Goal: Task Accomplishment & Management: Use online tool/utility

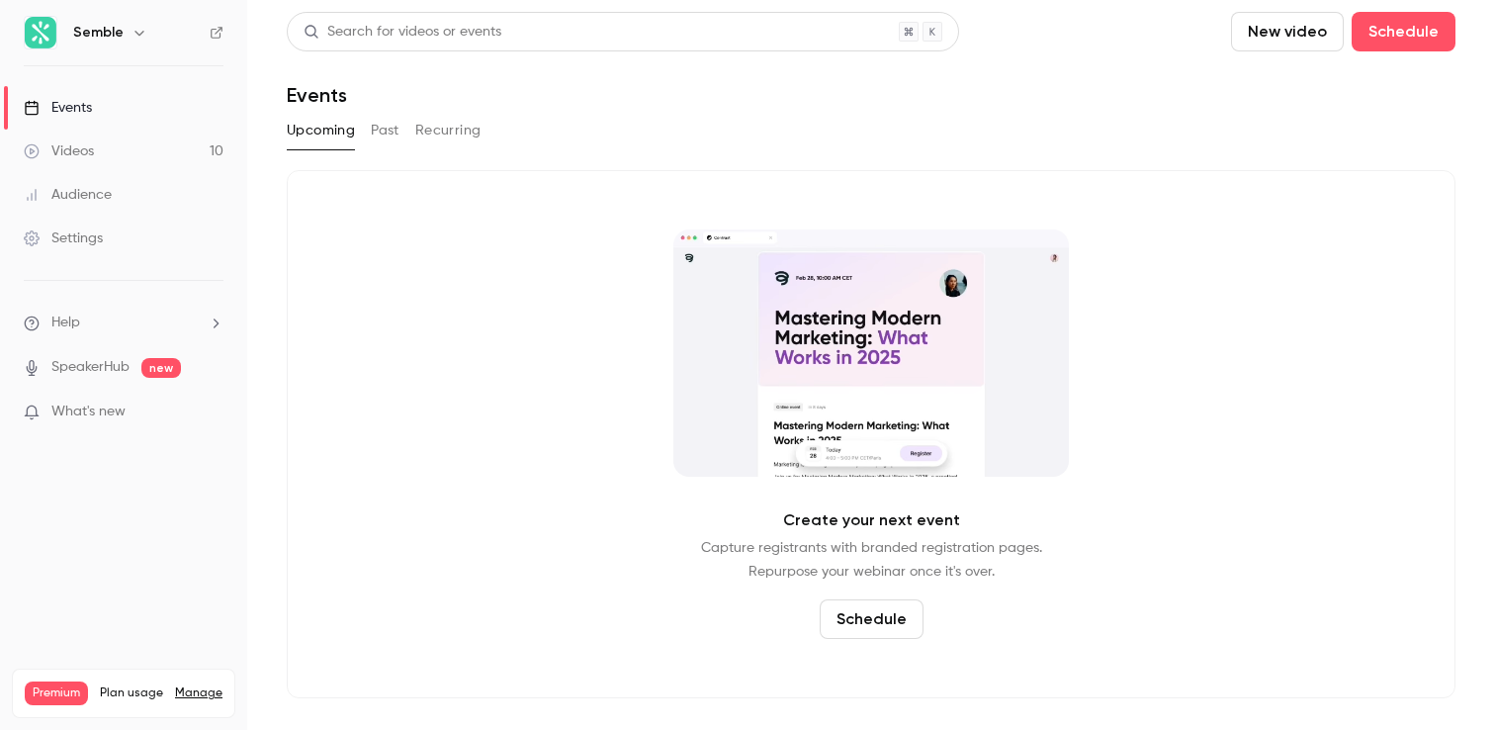
click at [59, 101] on div "Events" at bounding box center [58, 108] width 68 height 20
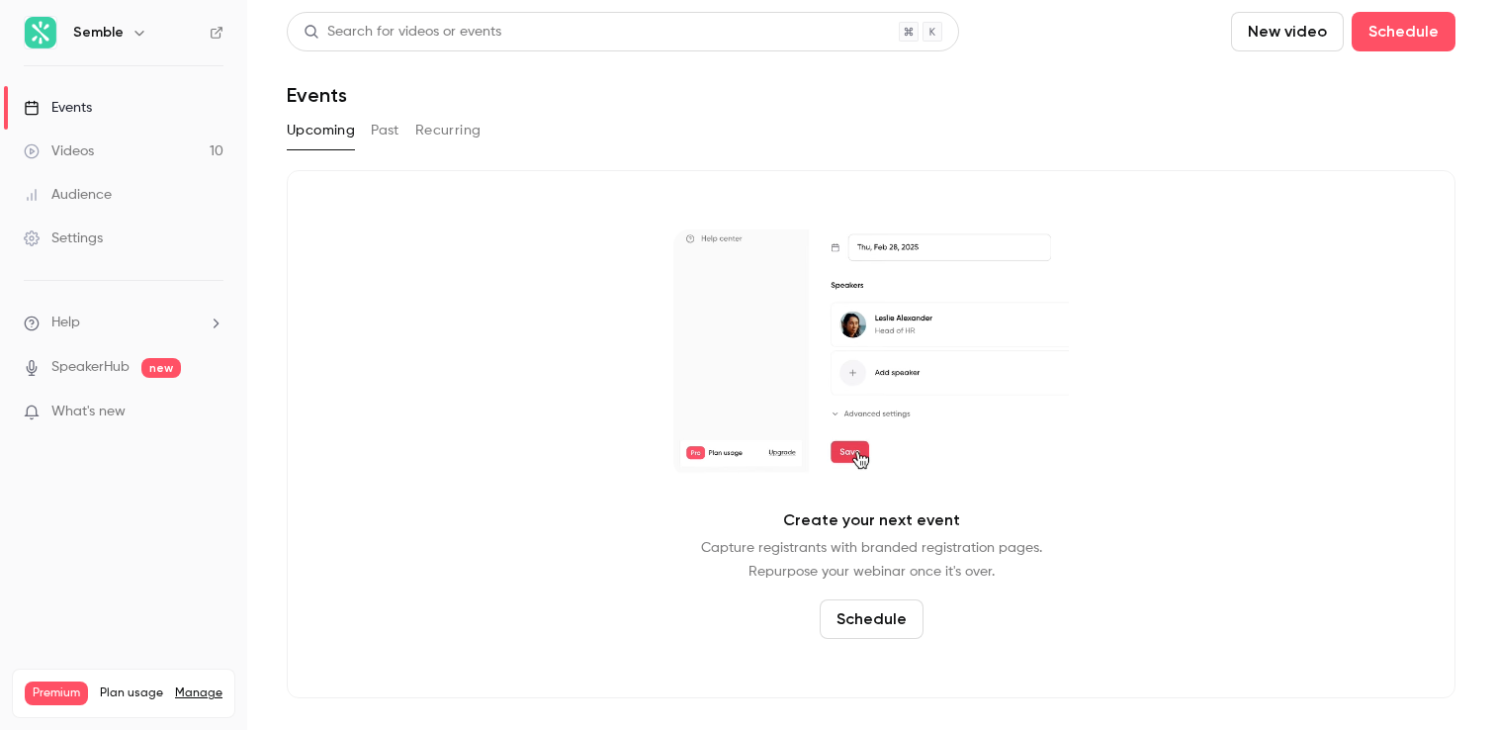
click at [379, 125] on button "Past" at bounding box center [385, 131] width 29 height 32
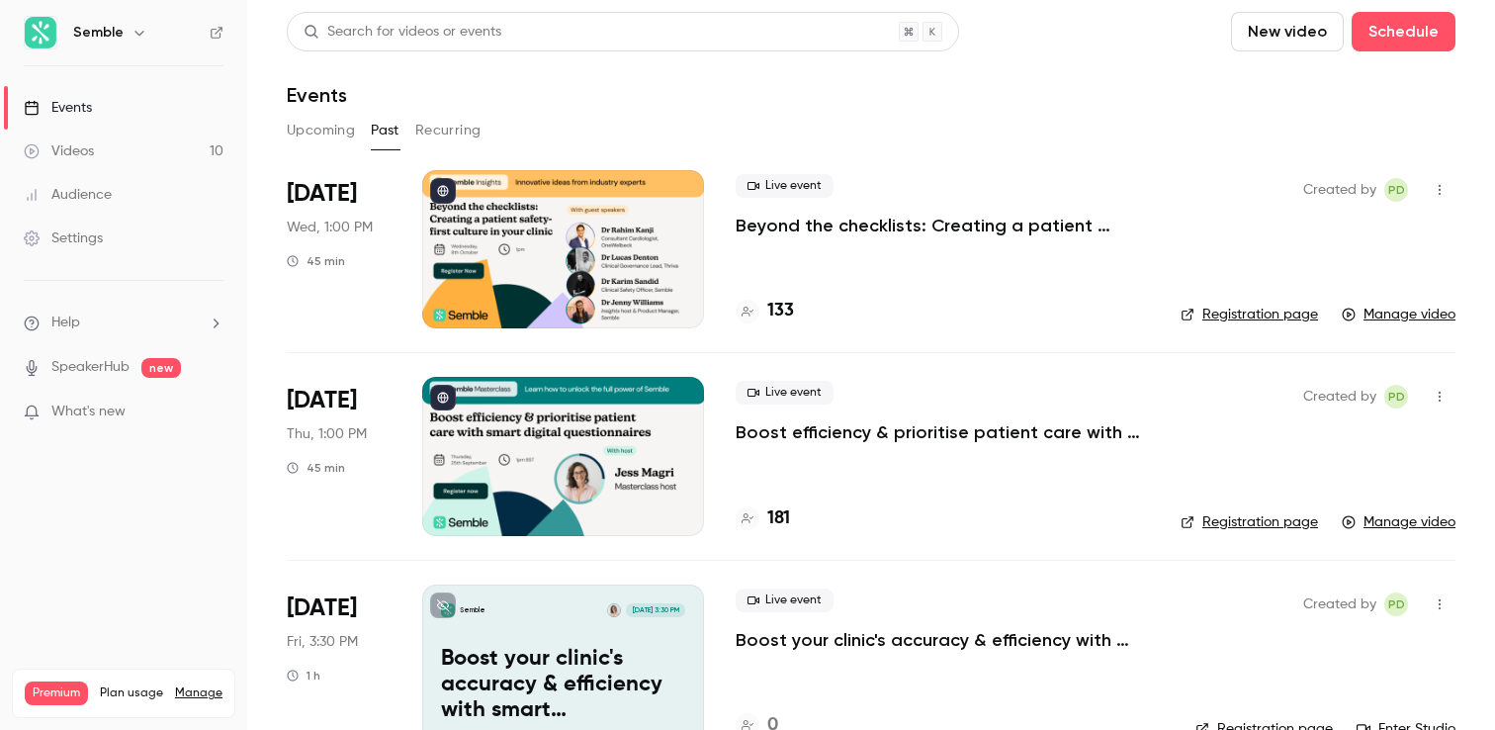
click at [1444, 189] on icon "button" at bounding box center [1439, 190] width 16 height 14
click at [892, 287] on div at bounding box center [747, 365] width 1495 height 730
click at [1440, 193] on icon "button" at bounding box center [1439, 190] width 16 height 14
click at [965, 323] on div at bounding box center [747, 365] width 1495 height 730
click at [911, 304] on div "133" at bounding box center [941, 311] width 413 height 27
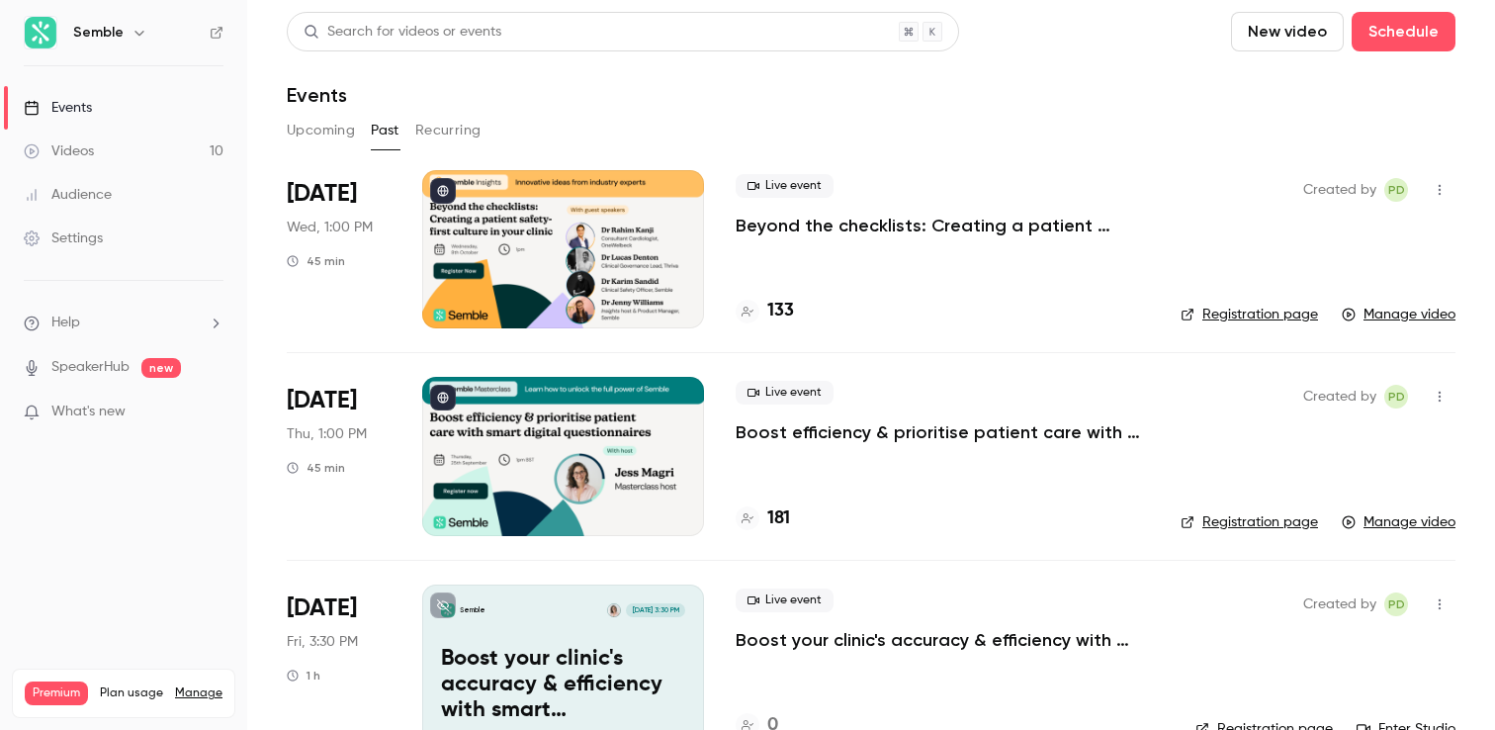
click at [522, 192] on div at bounding box center [563, 249] width 282 height 158
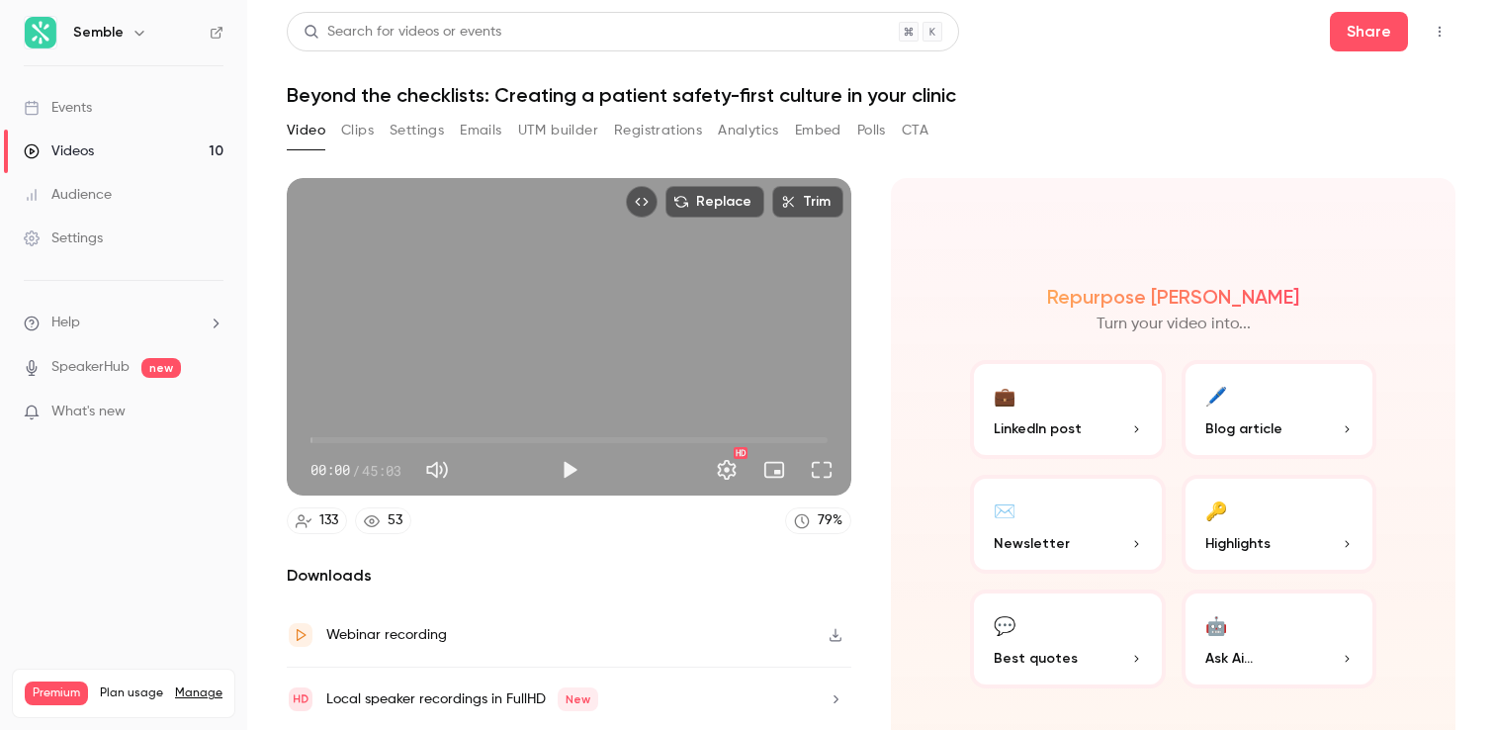
click at [405, 132] on button "Settings" at bounding box center [416, 131] width 54 height 32
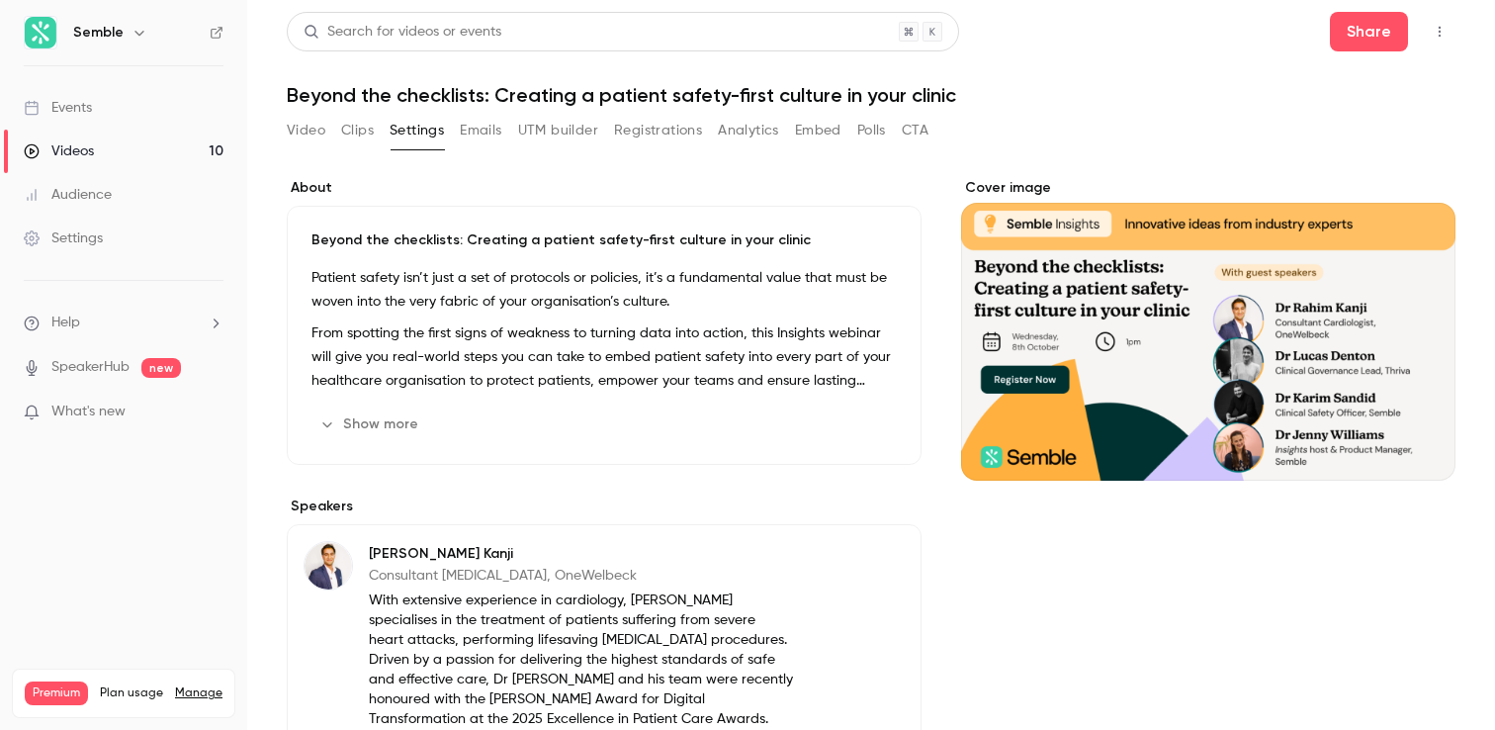
click at [313, 130] on button "Video" at bounding box center [306, 131] width 39 height 32
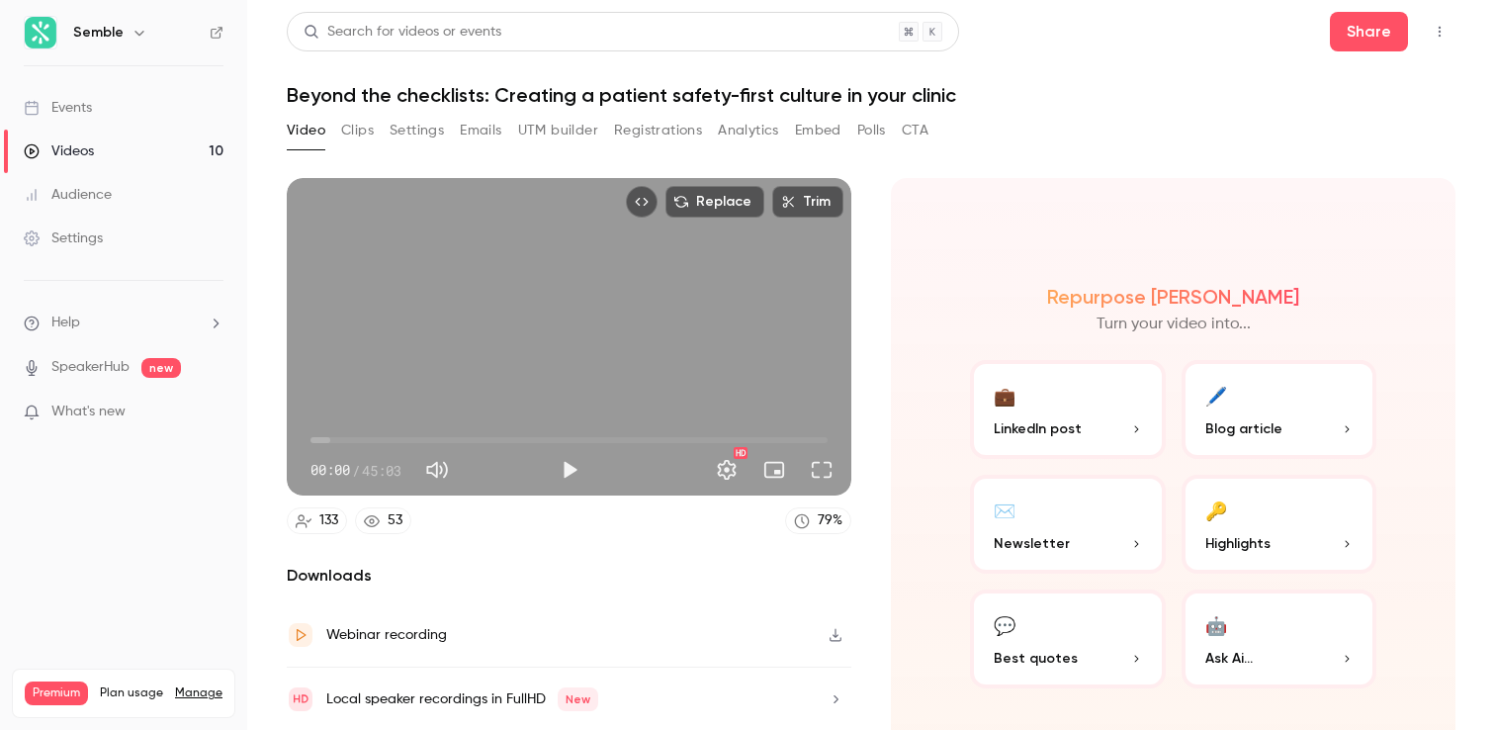
click at [103, 229] on link "Settings" at bounding box center [123, 237] width 247 height 43
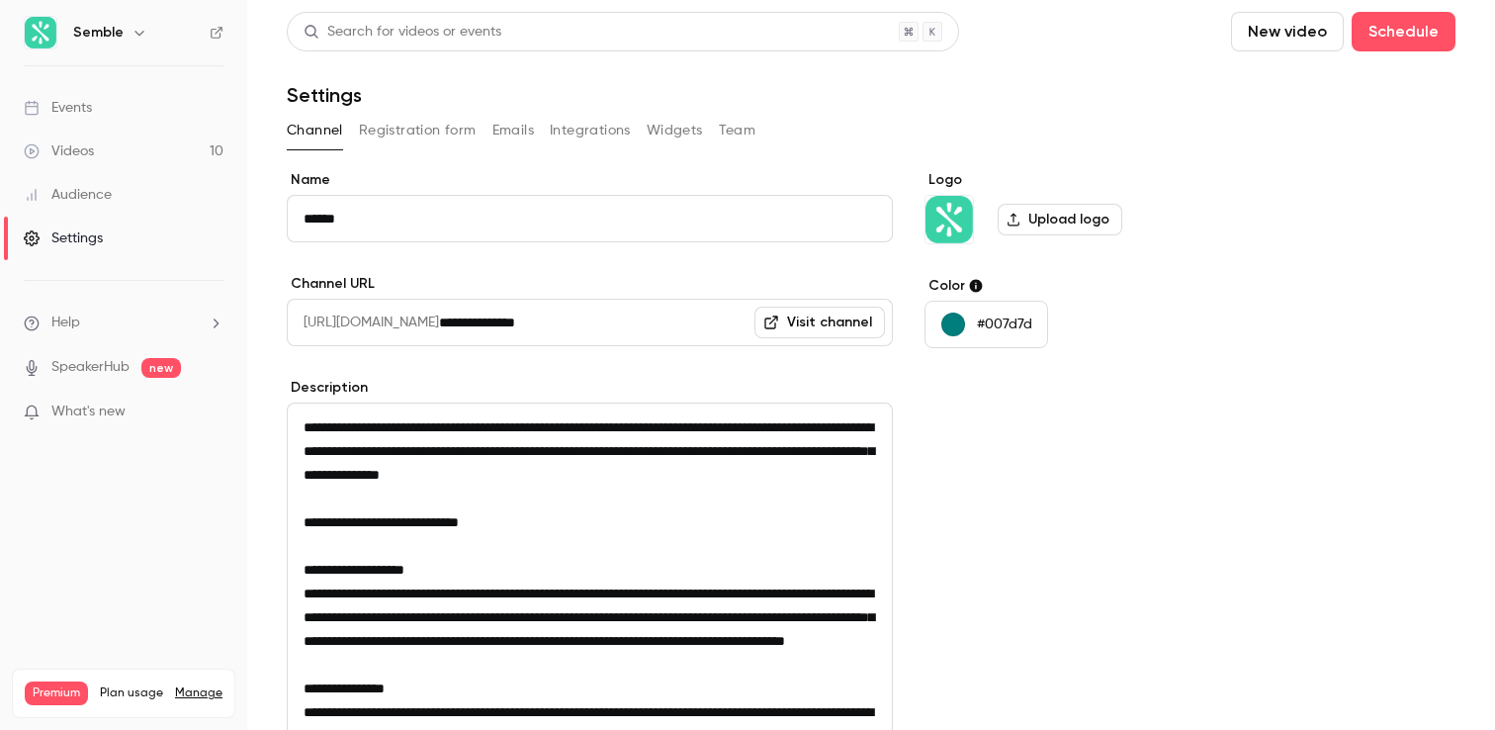
click at [93, 369] on link "SpeakerHub" at bounding box center [90, 367] width 78 height 21
click at [90, 107] on div "Events" at bounding box center [58, 108] width 68 height 20
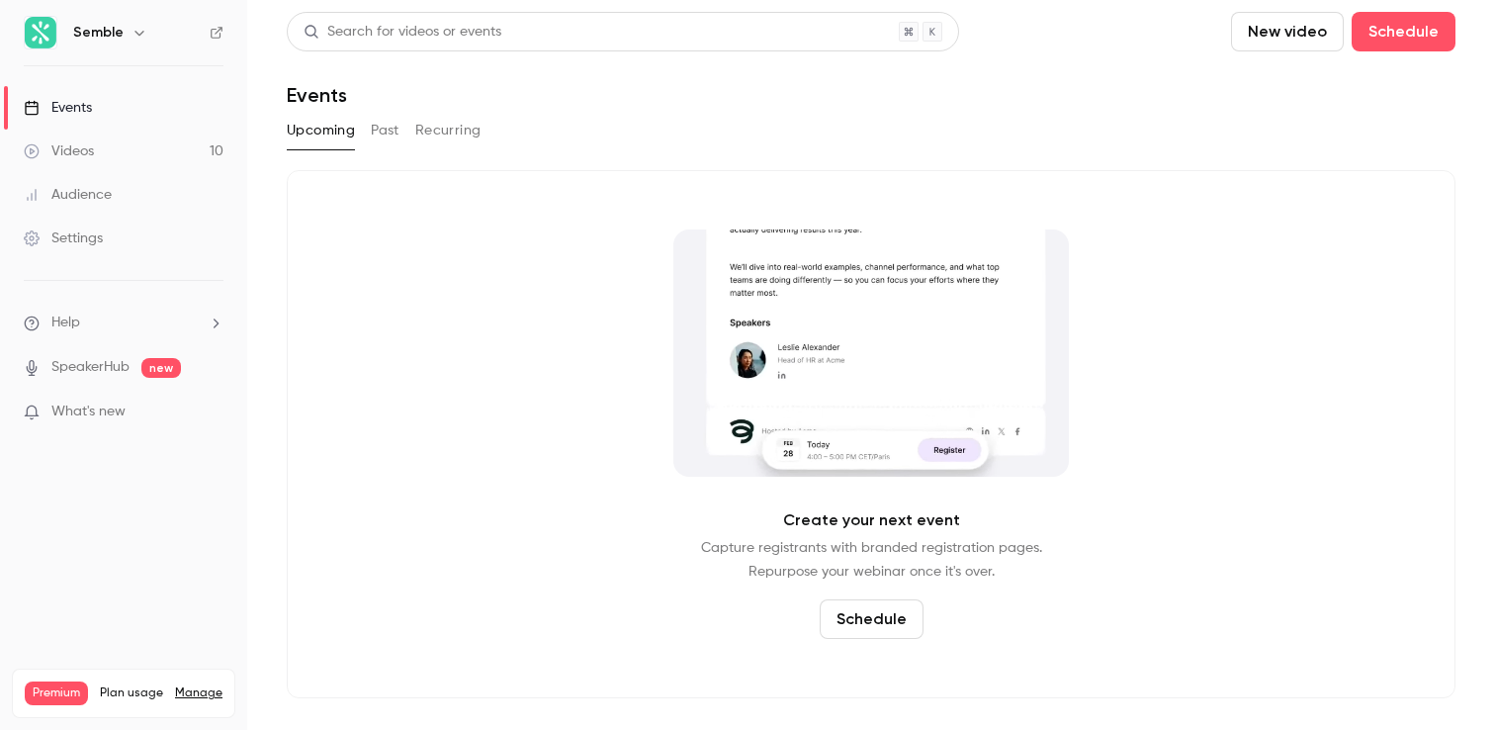
click at [385, 130] on button "Past" at bounding box center [385, 131] width 29 height 32
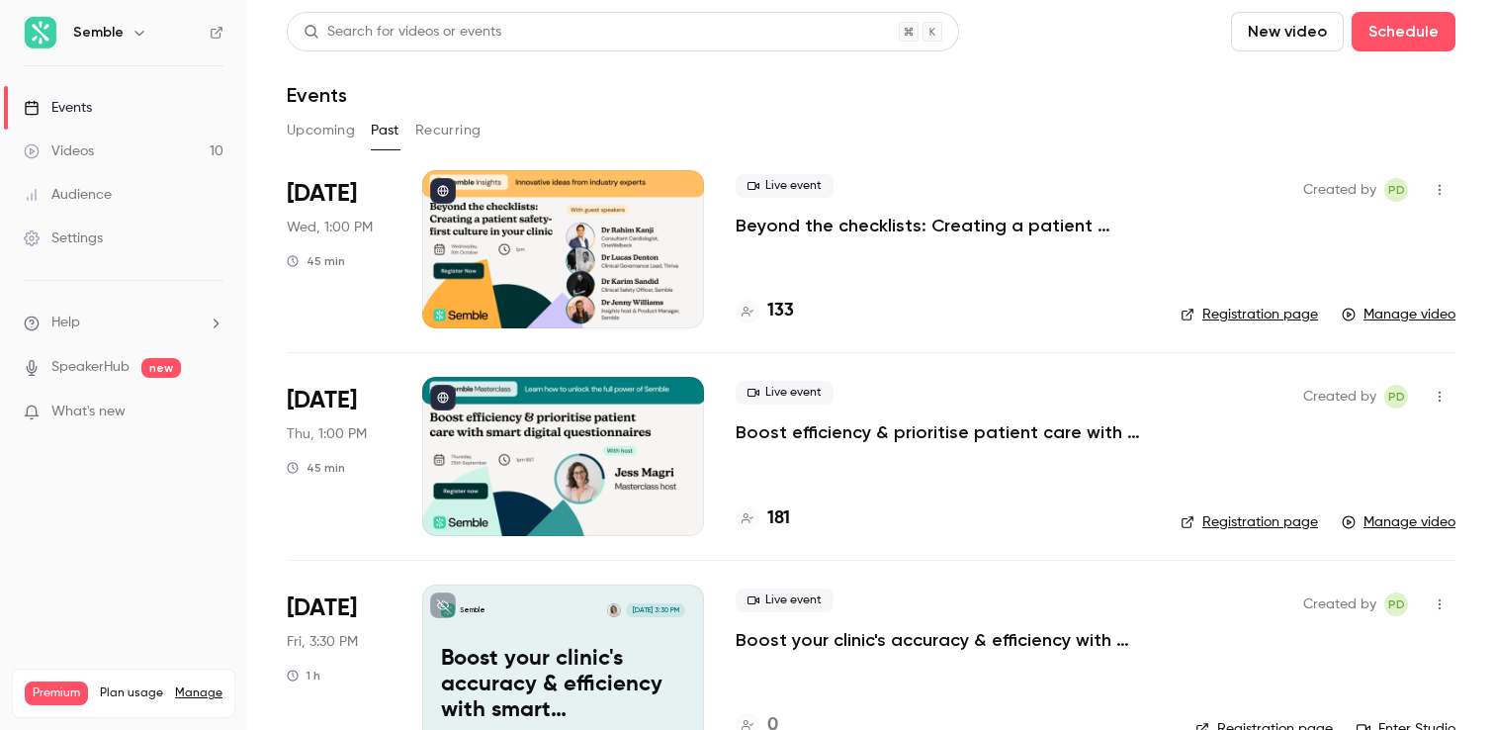
click at [1444, 196] on button "button" at bounding box center [1440, 190] width 32 height 32
drag, startPoint x: 1340, startPoint y: 299, endPoint x: 1240, endPoint y: 332, distance: 105.4
click at [1340, 299] on div "Duplicate" at bounding box center [1363, 292] width 150 height 20
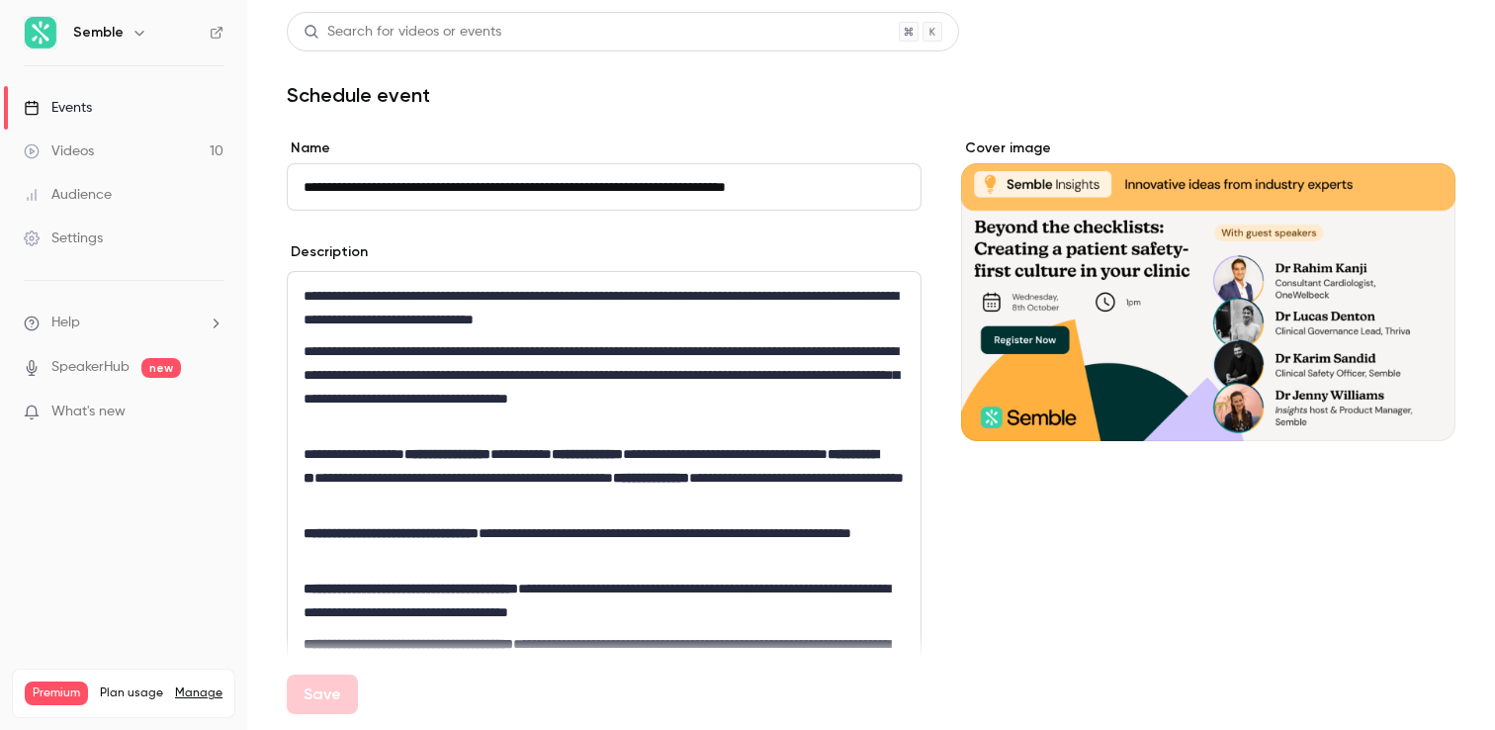
click at [75, 234] on div "Settings" at bounding box center [63, 238] width 79 height 20
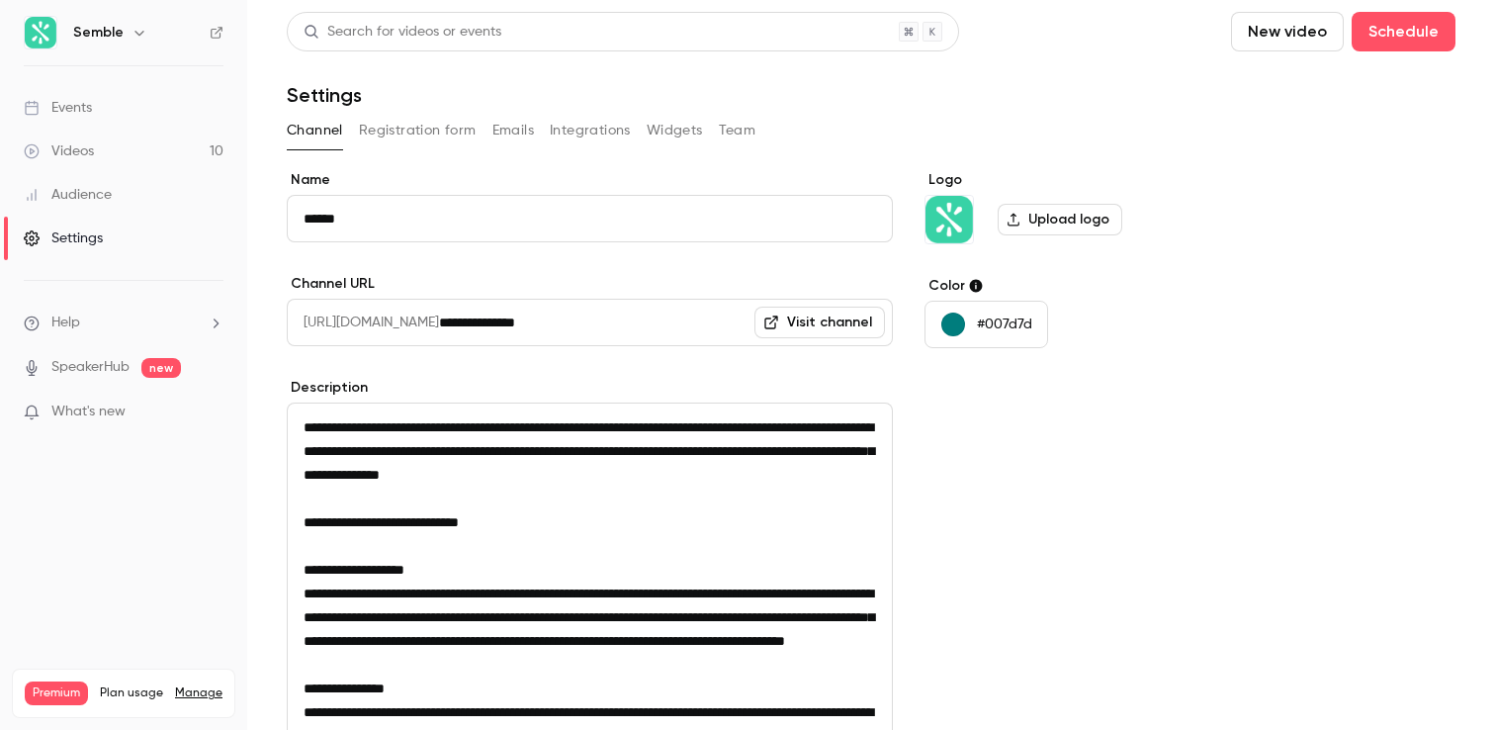
click at [84, 149] on div "Videos" at bounding box center [59, 151] width 70 height 20
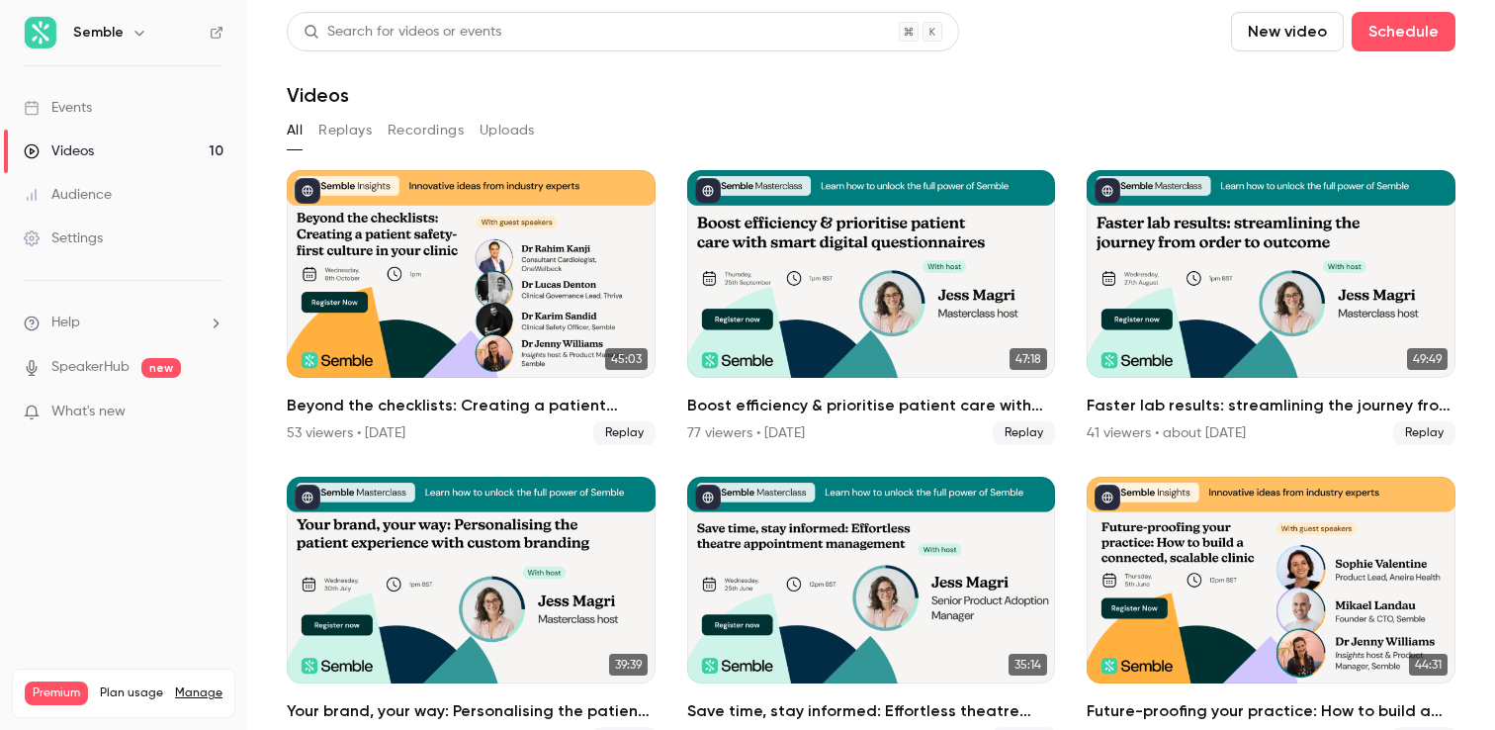
click at [84, 110] on div "Events" at bounding box center [58, 108] width 68 height 20
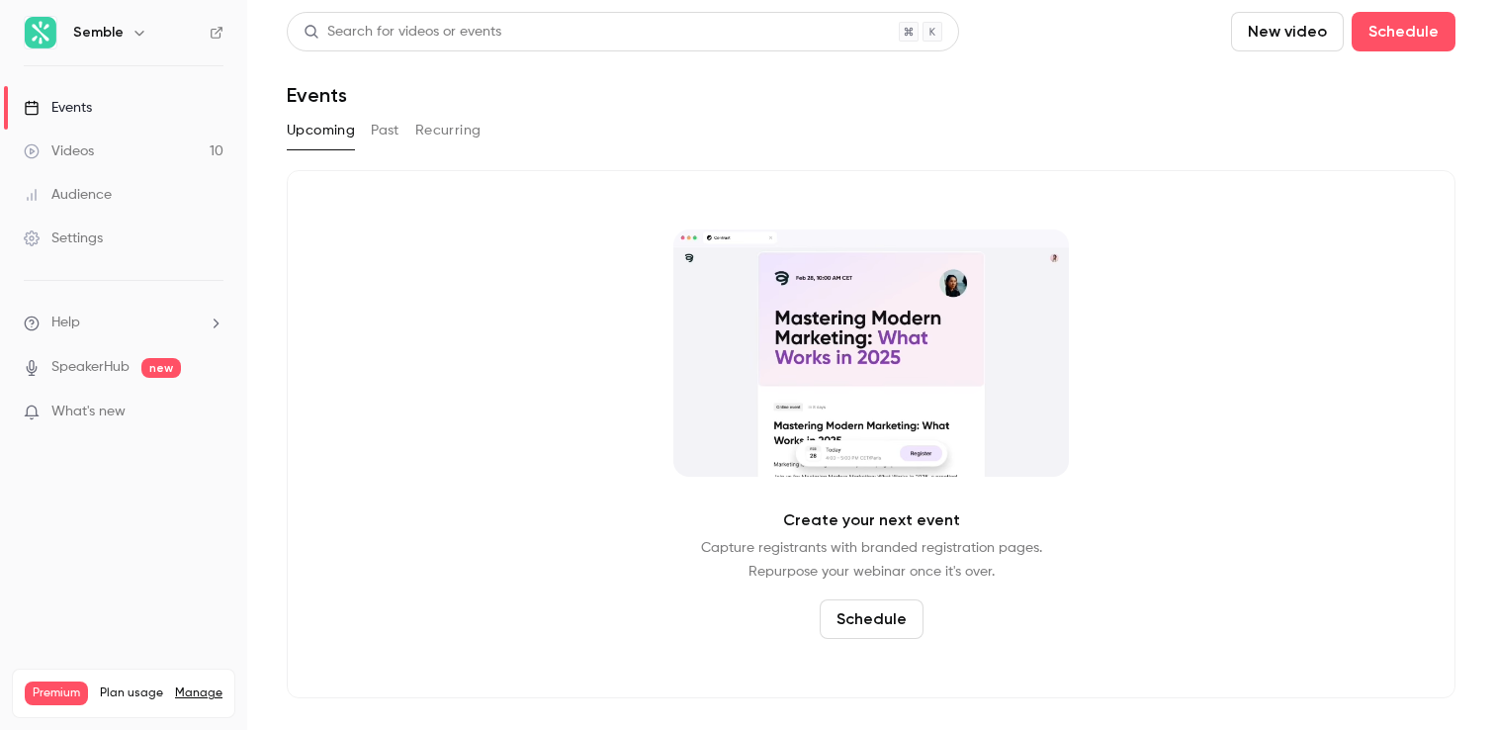
click at [375, 130] on button "Past" at bounding box center [385, 131] width 29 height 32
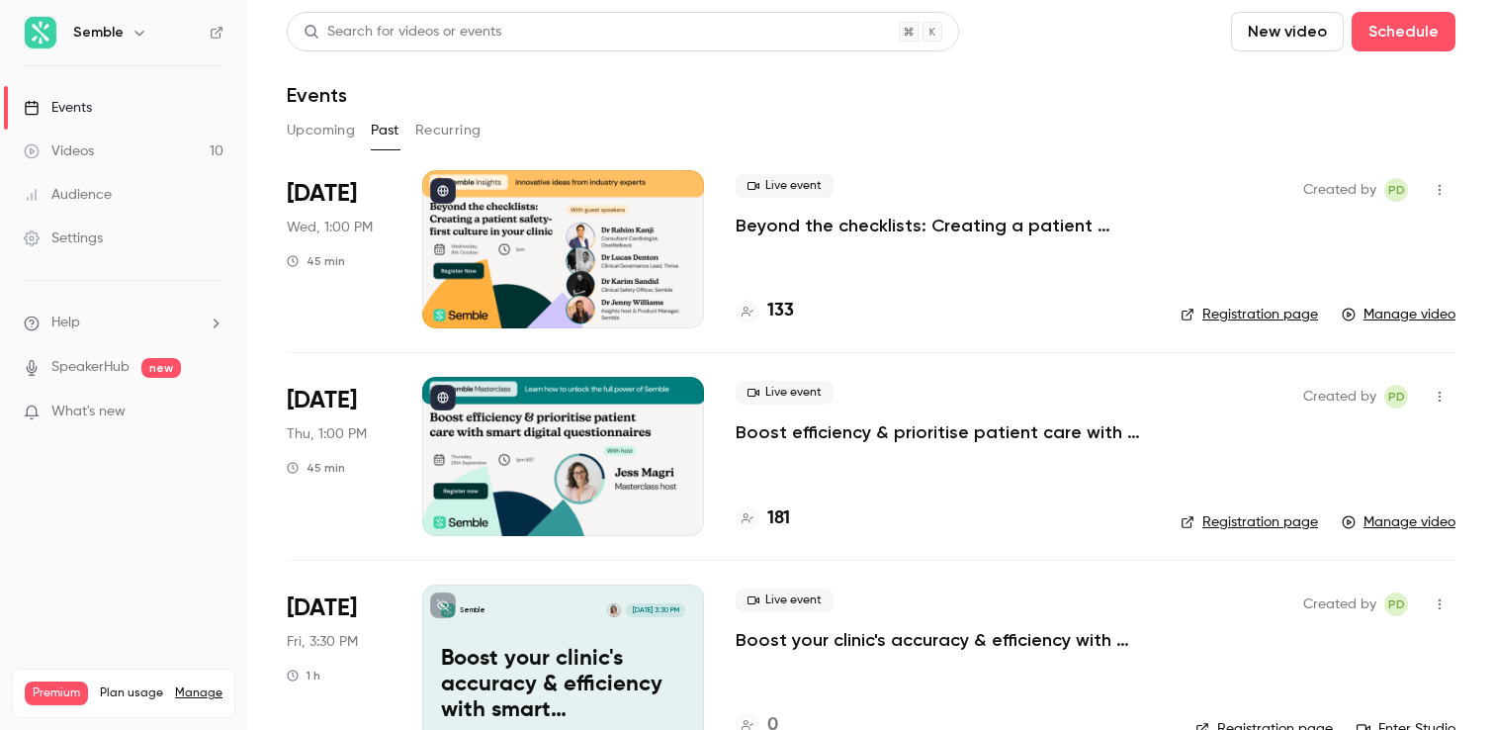
click at [341, 130] on button "Upcoming" at bounding box center [321, 131] width 68 height 32
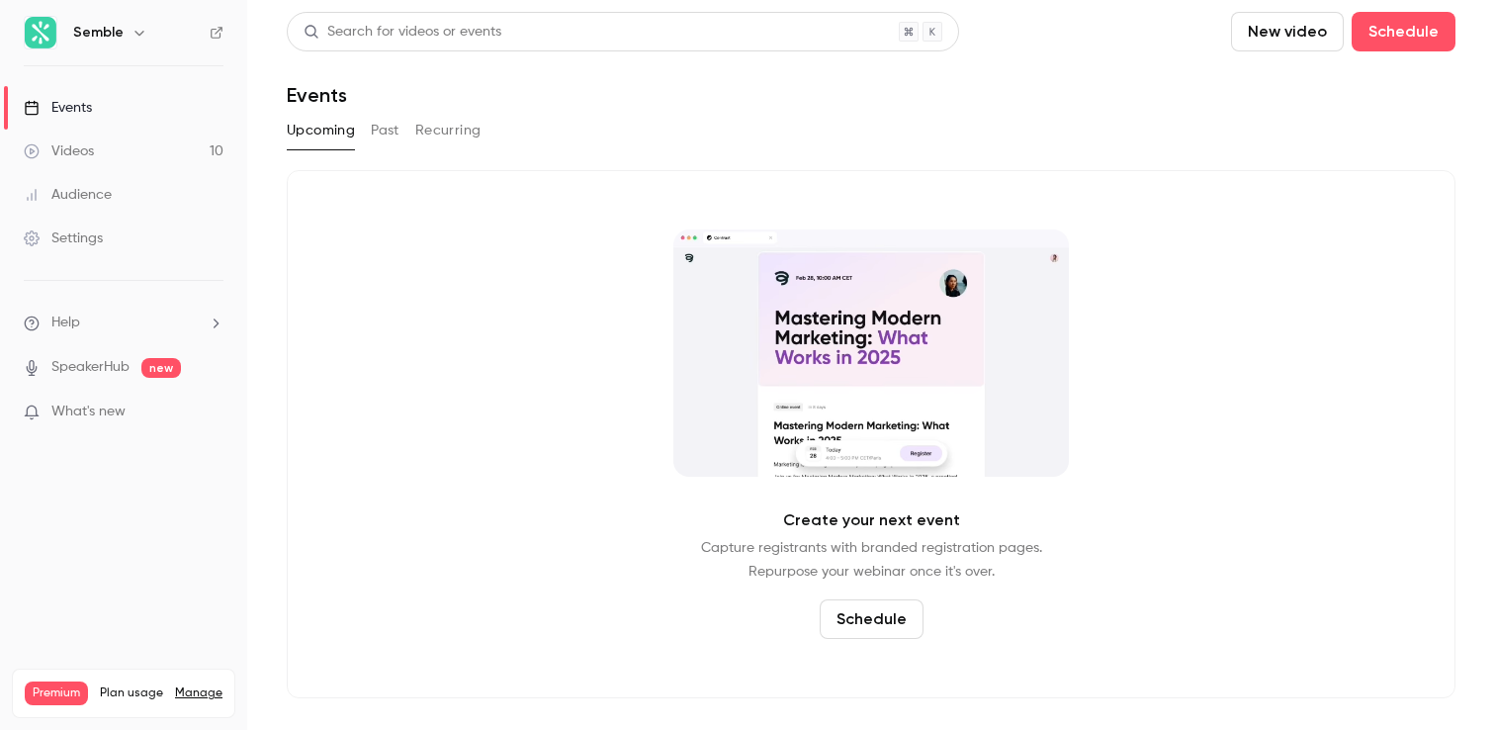
click at [77, 99] on div "Events" at bounding box center [58, 108] width 68 height 20
click at [383, 126] on button "Past" at bounding box center [385, 131] width 29 height 32
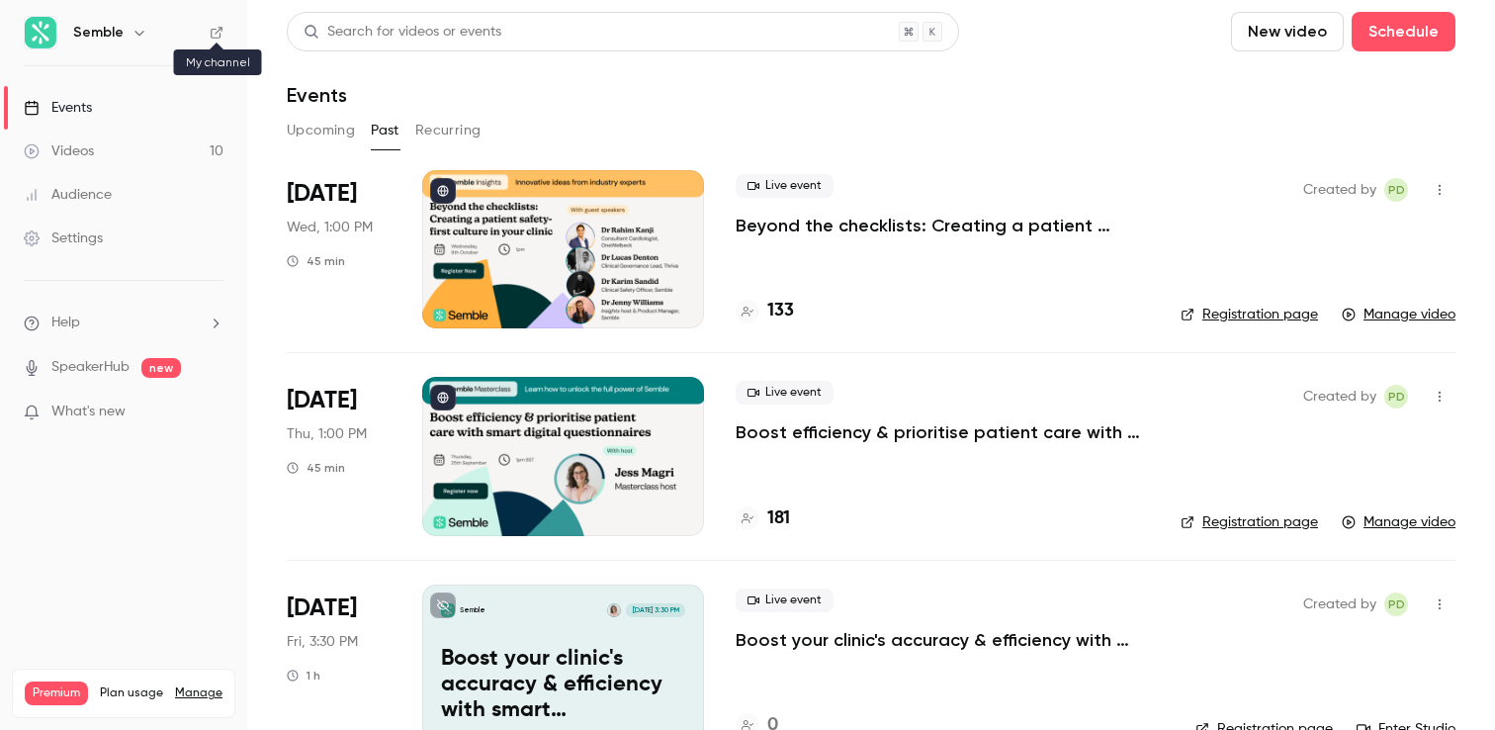
click at [221, 34] on icon at bounding box center [217, 33] width 14 height 14
click at [1374, 243] on div "Created by PD Registration page Manage video" at bounding box center [1317, 249] width 275 height 158
click at [1444, 188] on icon "button" at bounding box center [1439, 190] width 16 height 14
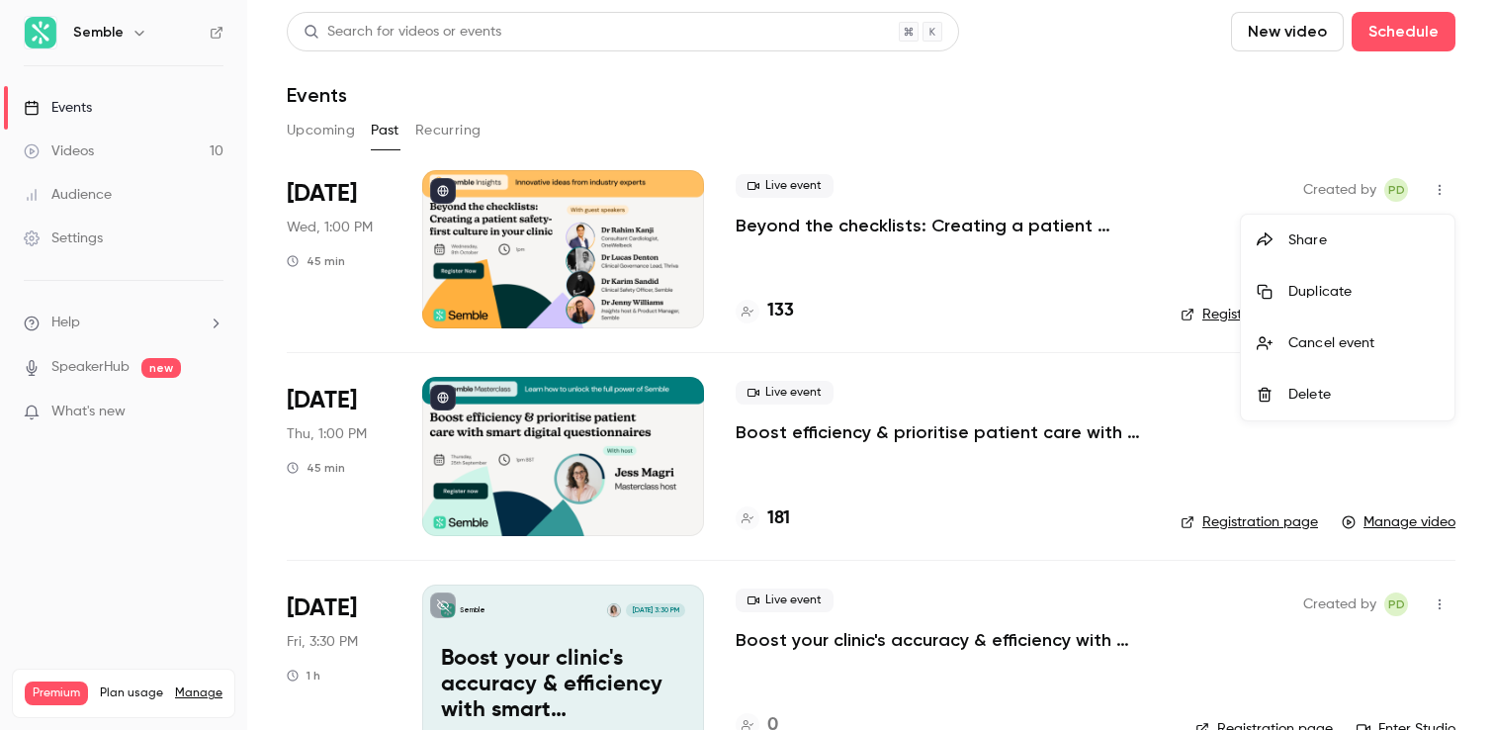
click at [1338, 300] on div "Duplicate" at bounding box center [1363, 292] width 150 height 20
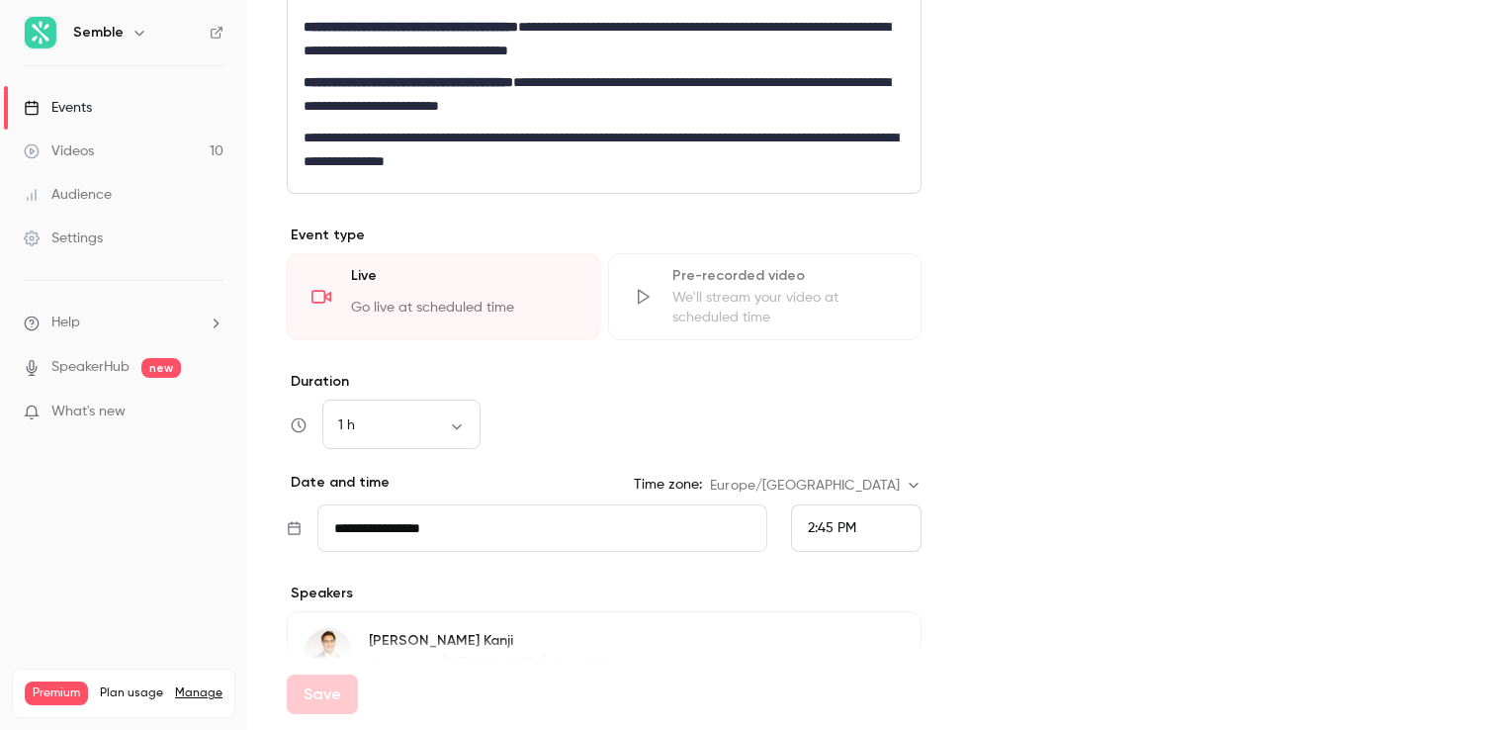
scroll to position [562, 0]
